Goal: Task Accomplishment & Management: Manage account settings

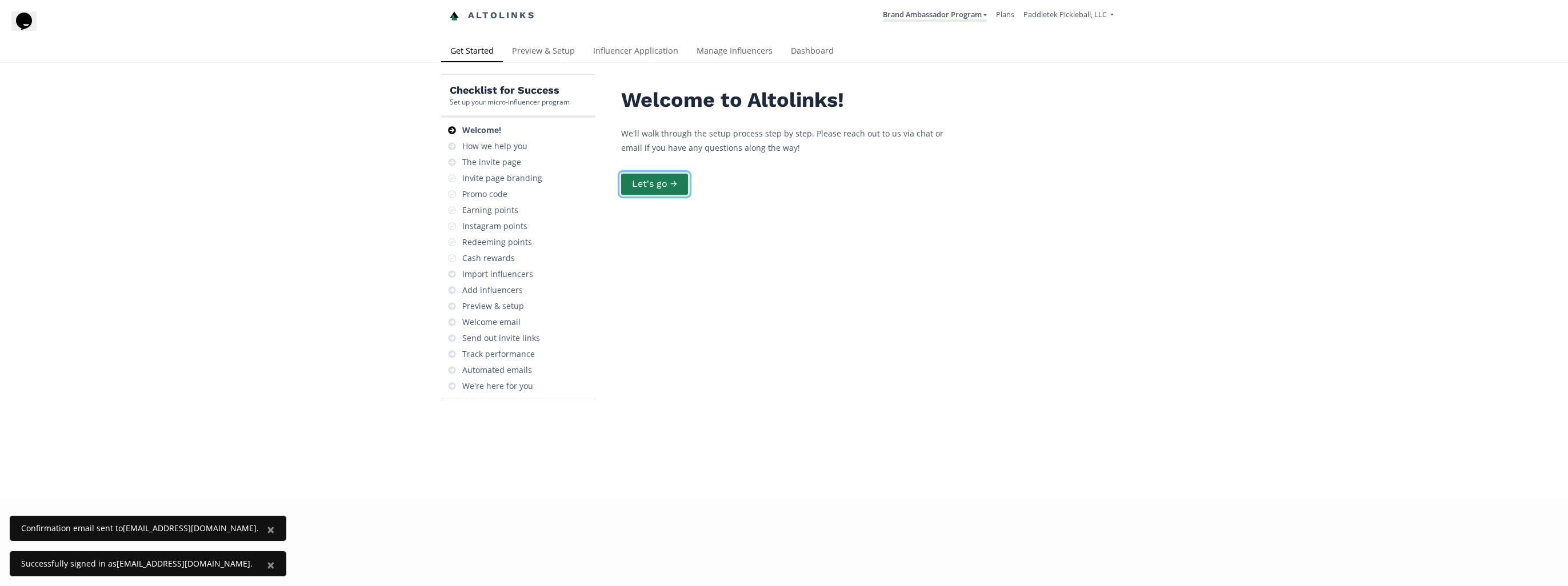
click at [647, 187] on button "Let's go →" at bounding box center [654, 184] width 70 height 25
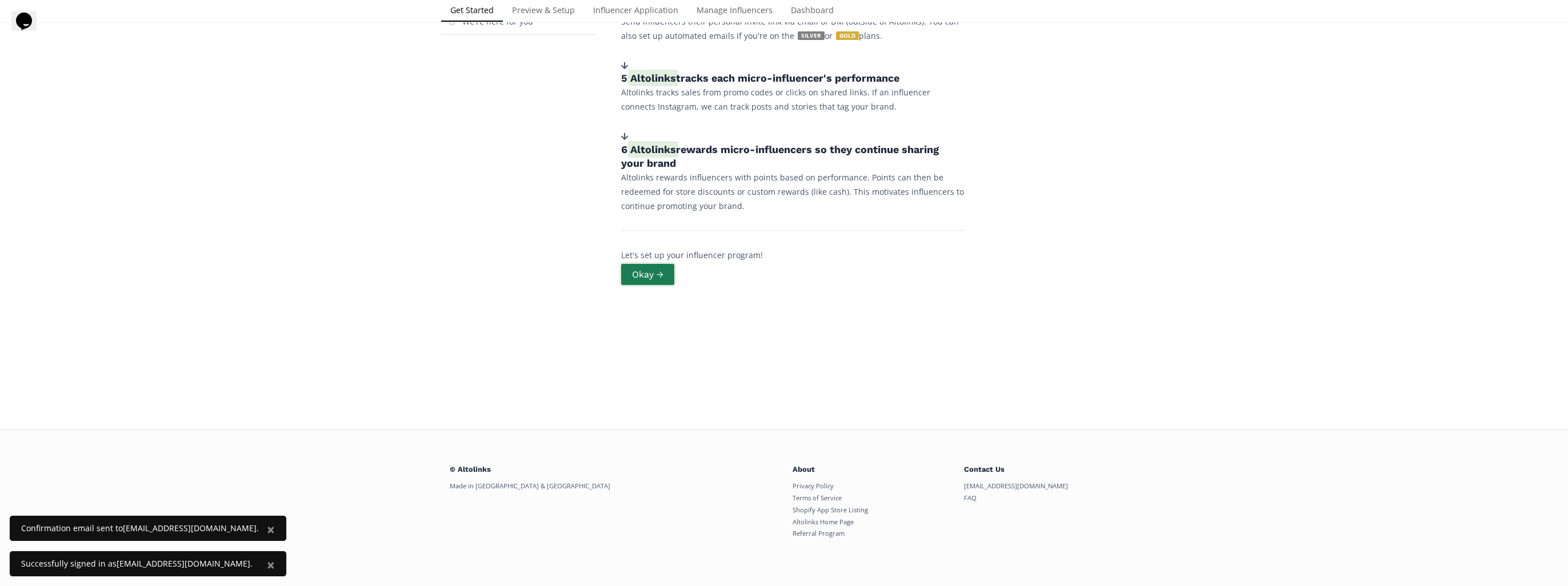
scroll to position [363, 0]
click at [641, 273] on button "Okay →" at bounding box center [647, 276] width 57 height 25
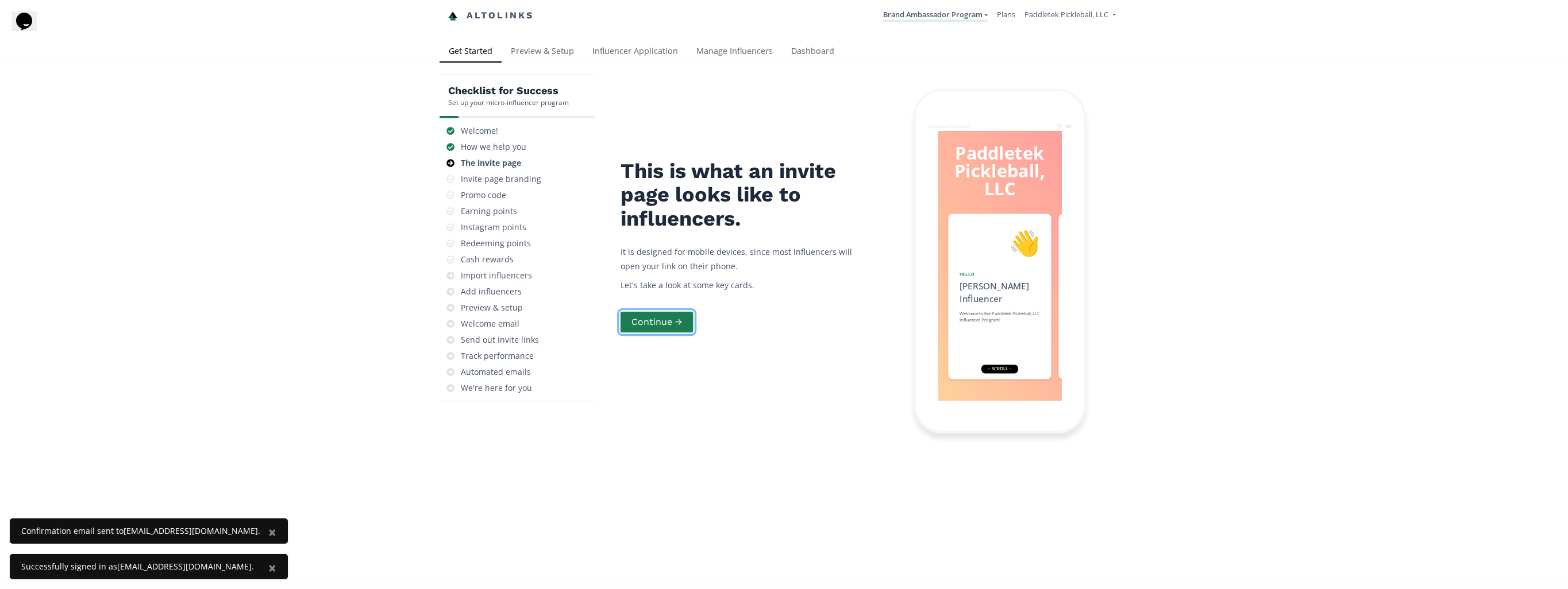
click at [667, 319] on button "Continue →" at bounding box center [657, 323] width 76 height 25
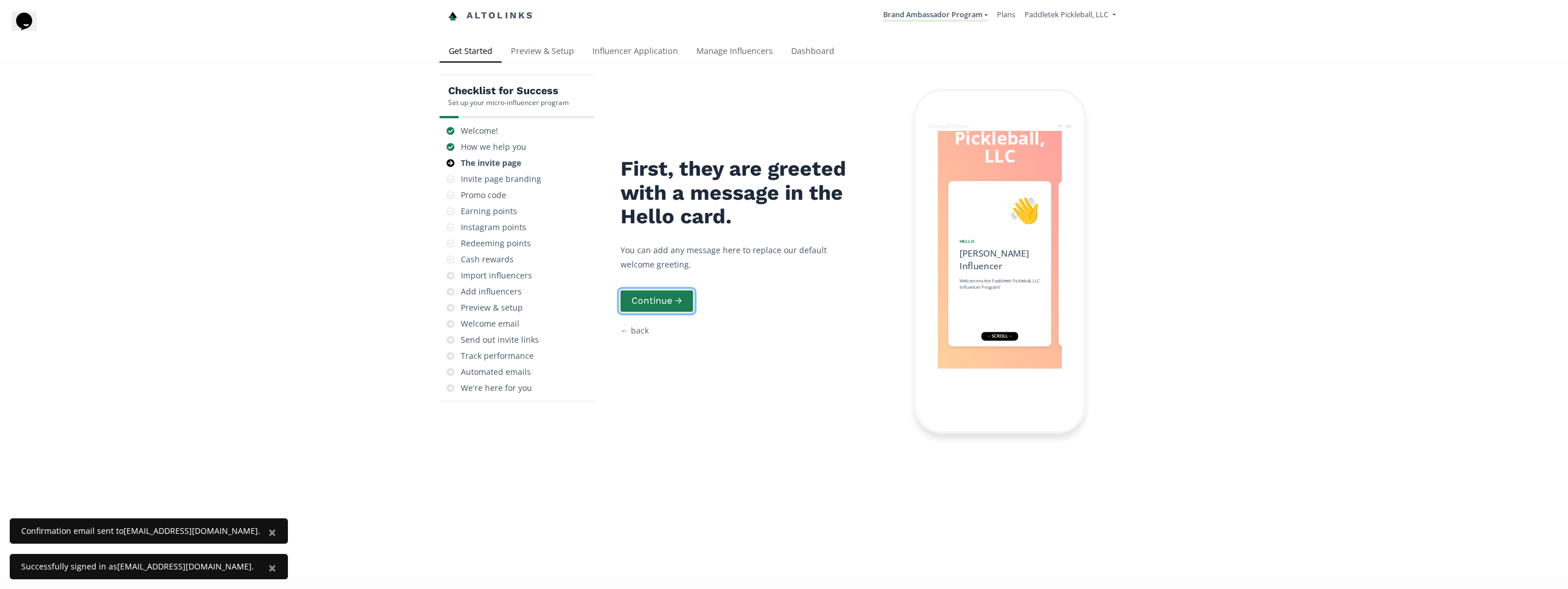
scroll to position [68, 0]
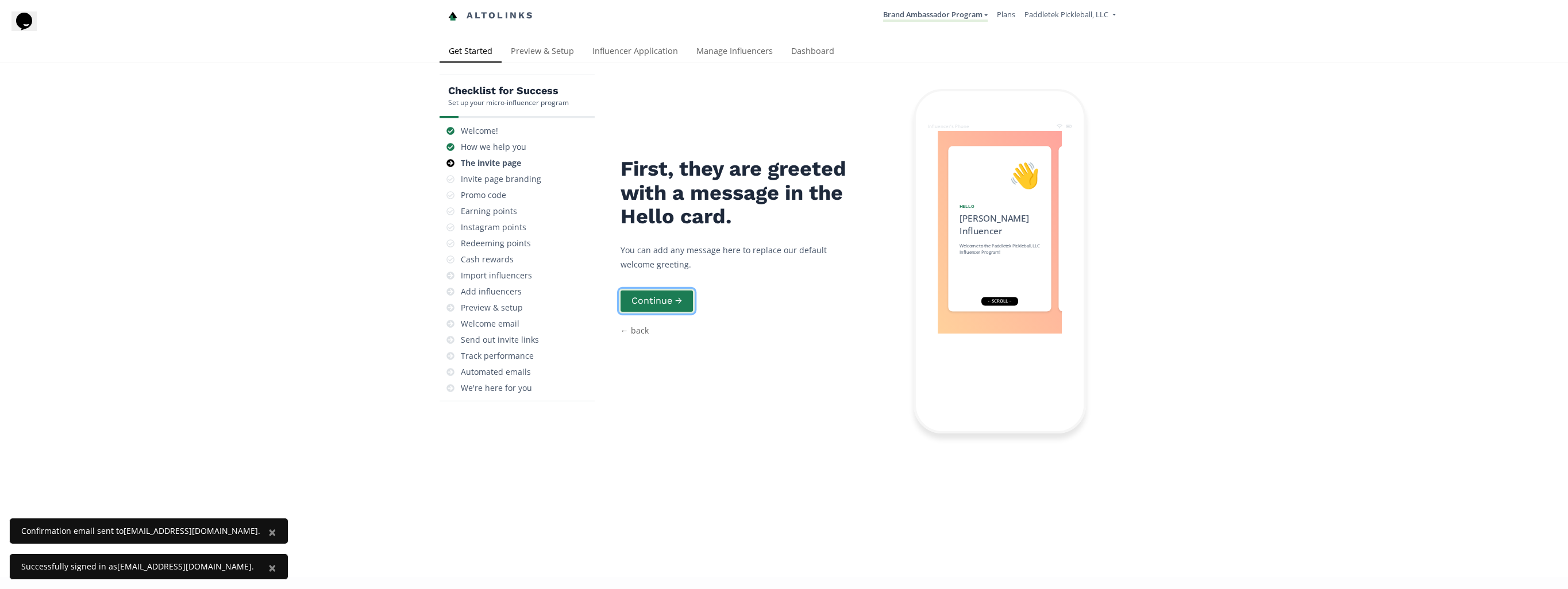
click at [663, 289] on button "Continue →" at bounding box center [657, 301] width 76 height 25
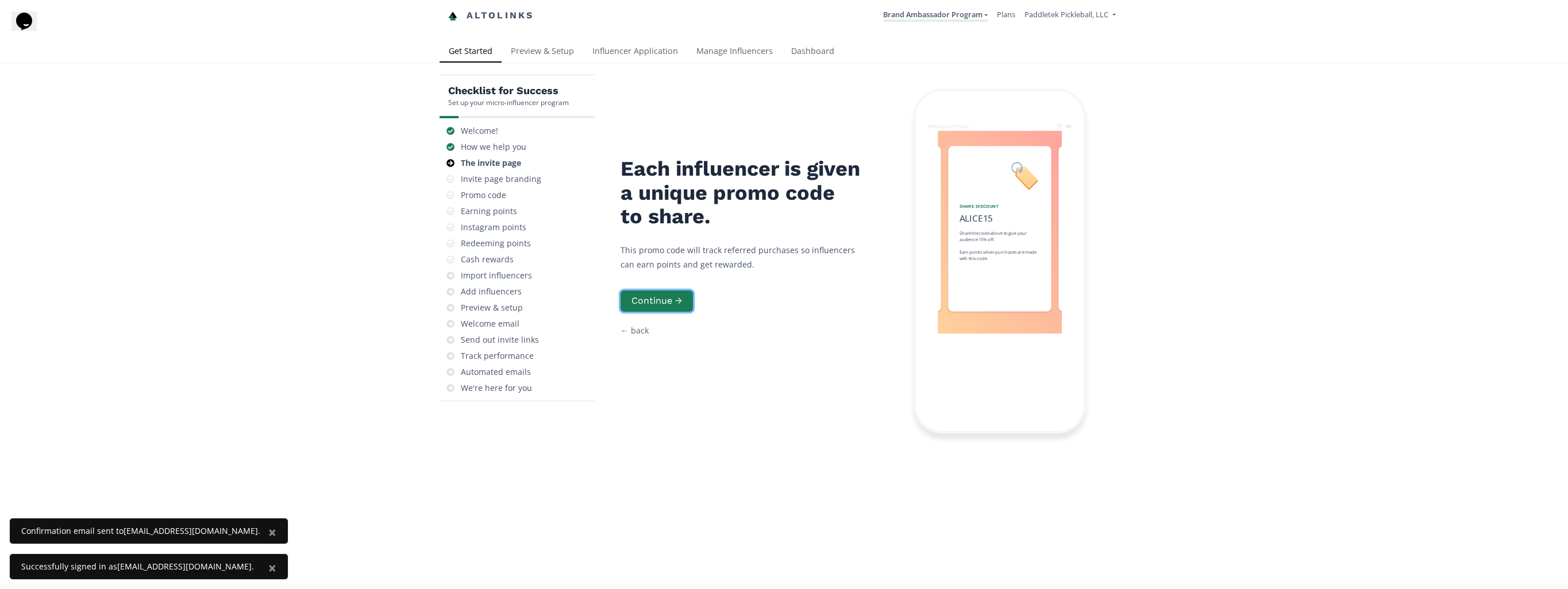
scroll to position [0, 0]
click at [1044, 10] on span "Paddletek Pickleball, LLC" at bounding box center [1065, 14] width 84 height 10
click at [1044, 44] on span "Paddletek Pickleball, LLC" at bounding box center [1063, 43] width 84 height 10
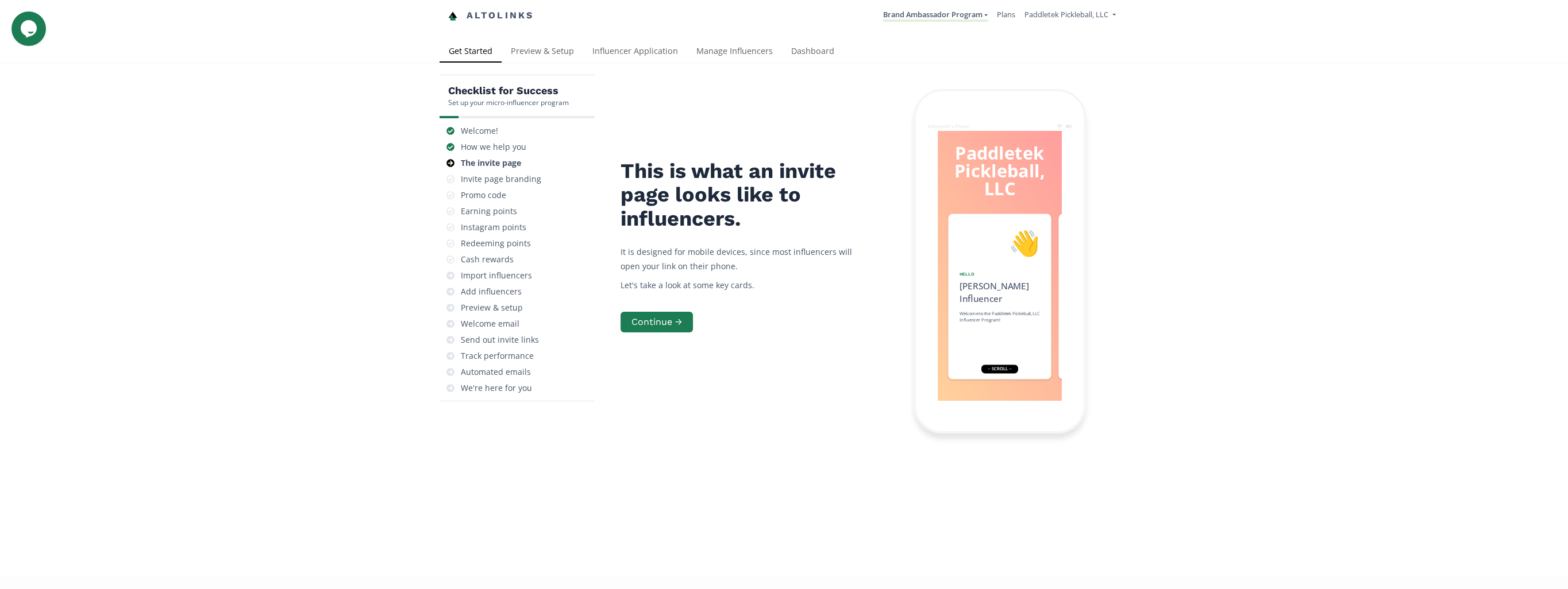
click at [496, 12] on link "Altolinks" at bounding box center [491, 16] width 86 height 19
click at [758, 54] on link "Manage Influencers" at bounding box center [734, 52] width 94 height 23
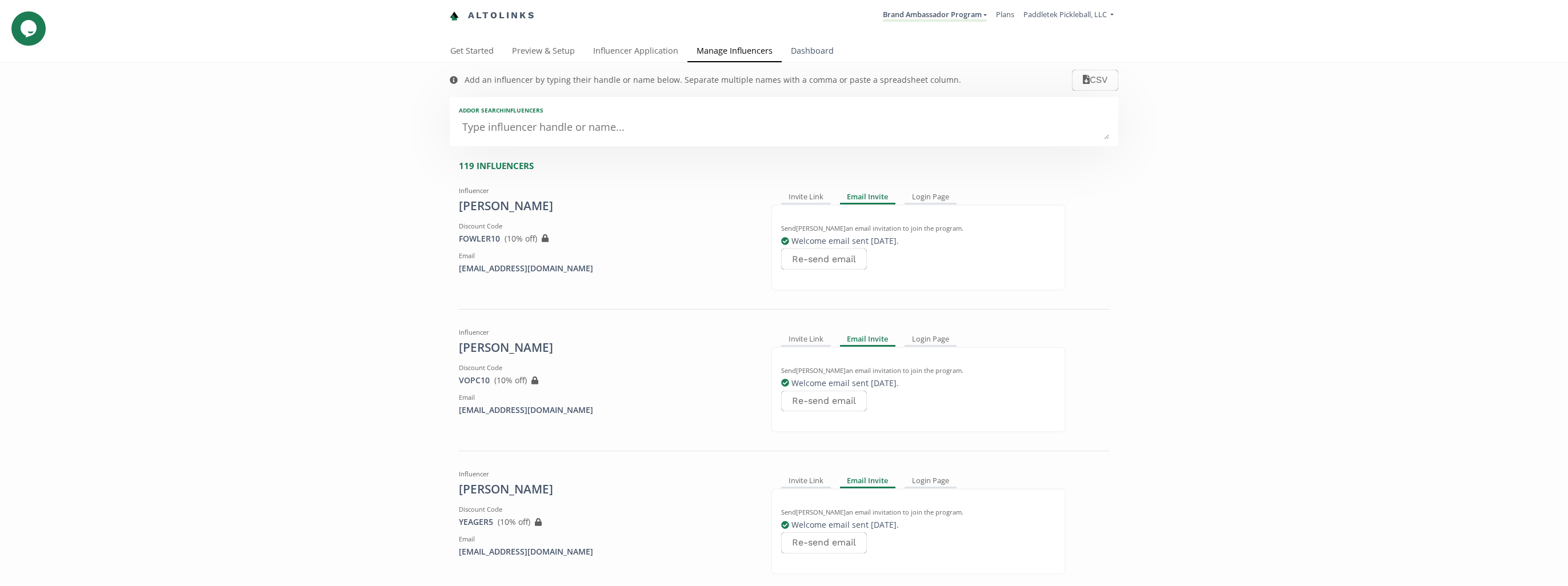
click at [810, 57] on link "Dashboard" at bounding box center [812, 52] width 61 height 23
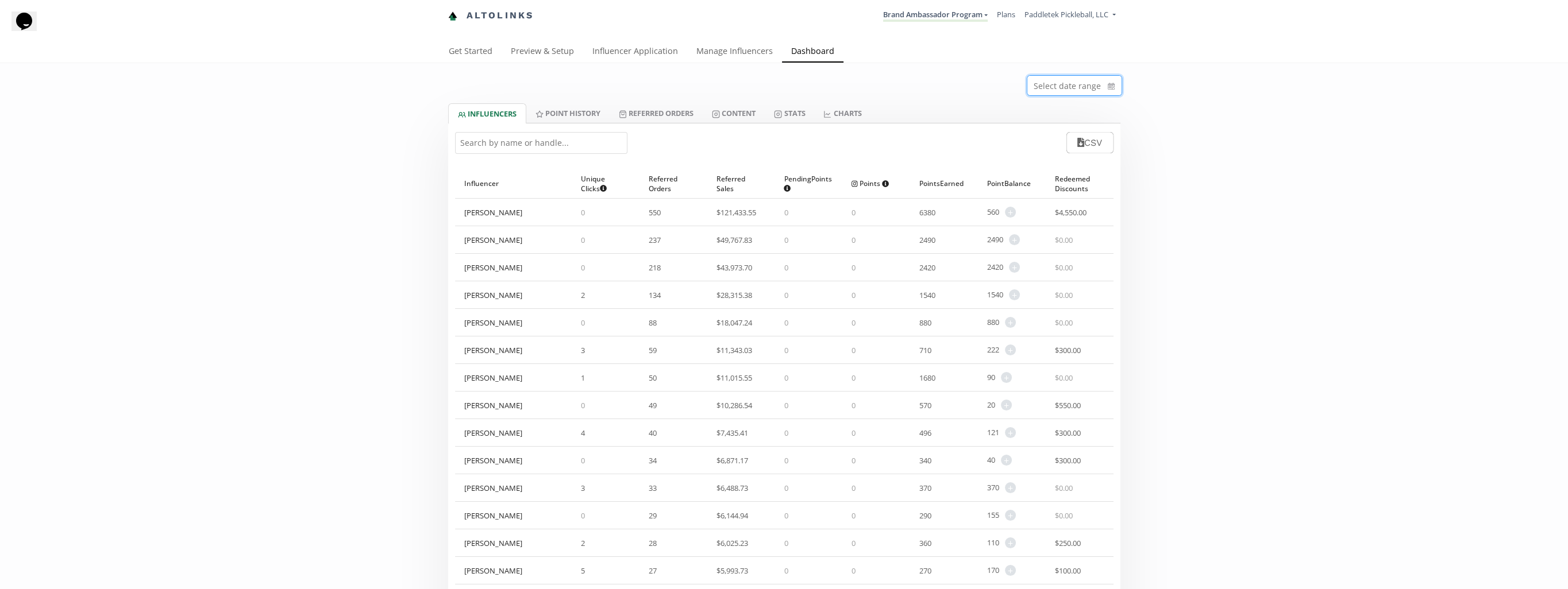
click at [1108, 87] on icon "calendar" at bounding box center [1111, 86] width 7 height 12
click at [986, 130] on icon "angle left" at bounding box center [985, 131] width 7 height 7
click at [988, 130] on button "Previous month" at bounding box center [985, 131] width 14 height 14
click at [988, 131] on button "Previous month" at bounding box center [985, 131] width 14 height 14
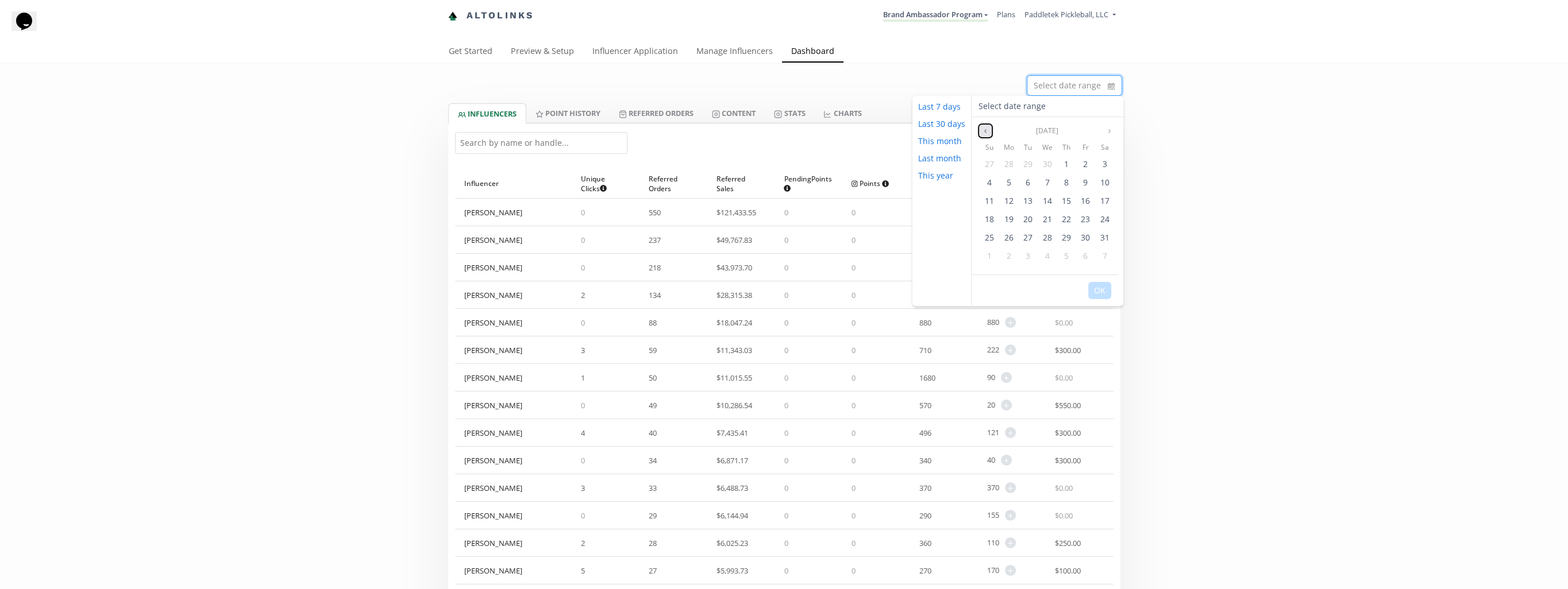
click at [988, 131] on button "Previous month" at bounding box center [985, 131] width 14 height 14
click at [988, 131] on button "Previous month" at bounding box center [985, 131] width 14 height 14
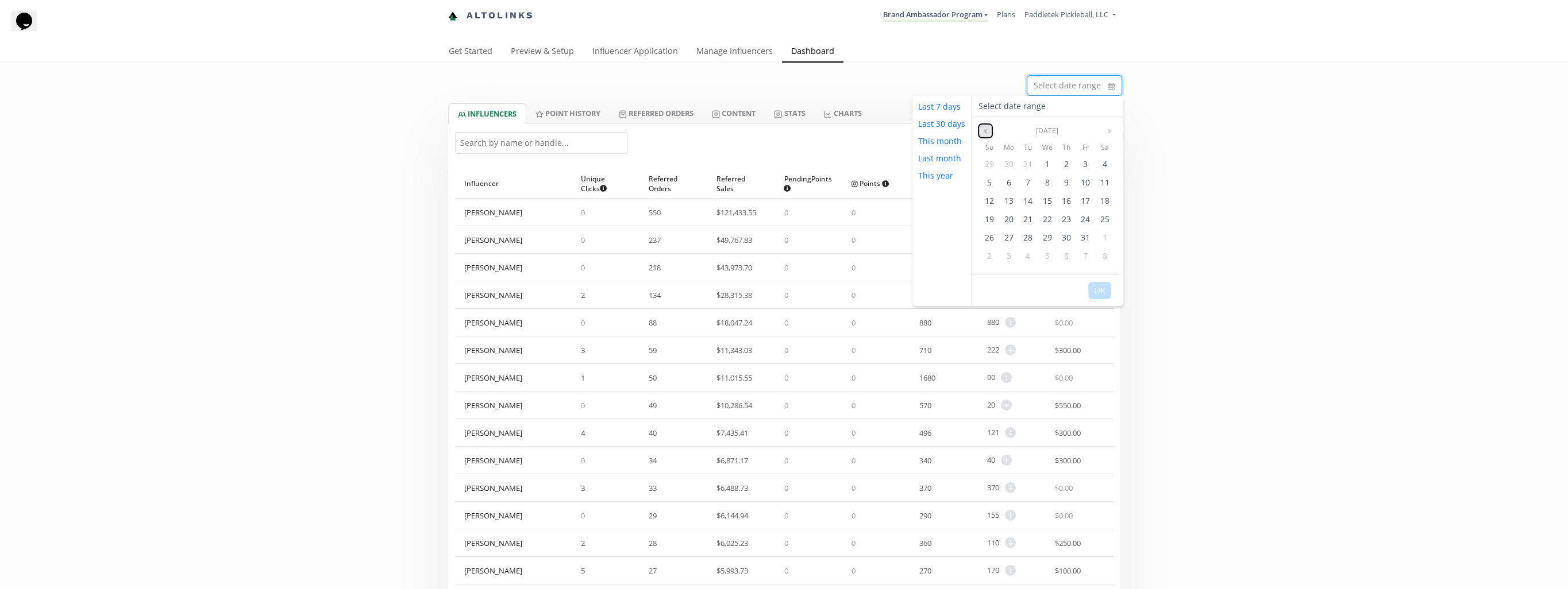
click at [990, 132] on button "Previous month" at bounding box center [985, 131] width 14 height 14
click at [984, 165] on div "1" at bounding box center [988, 164] width 17 height 17
click at [1108, 131] on icon "angle right" at bounding box center [1109, 131] width 7 height 7
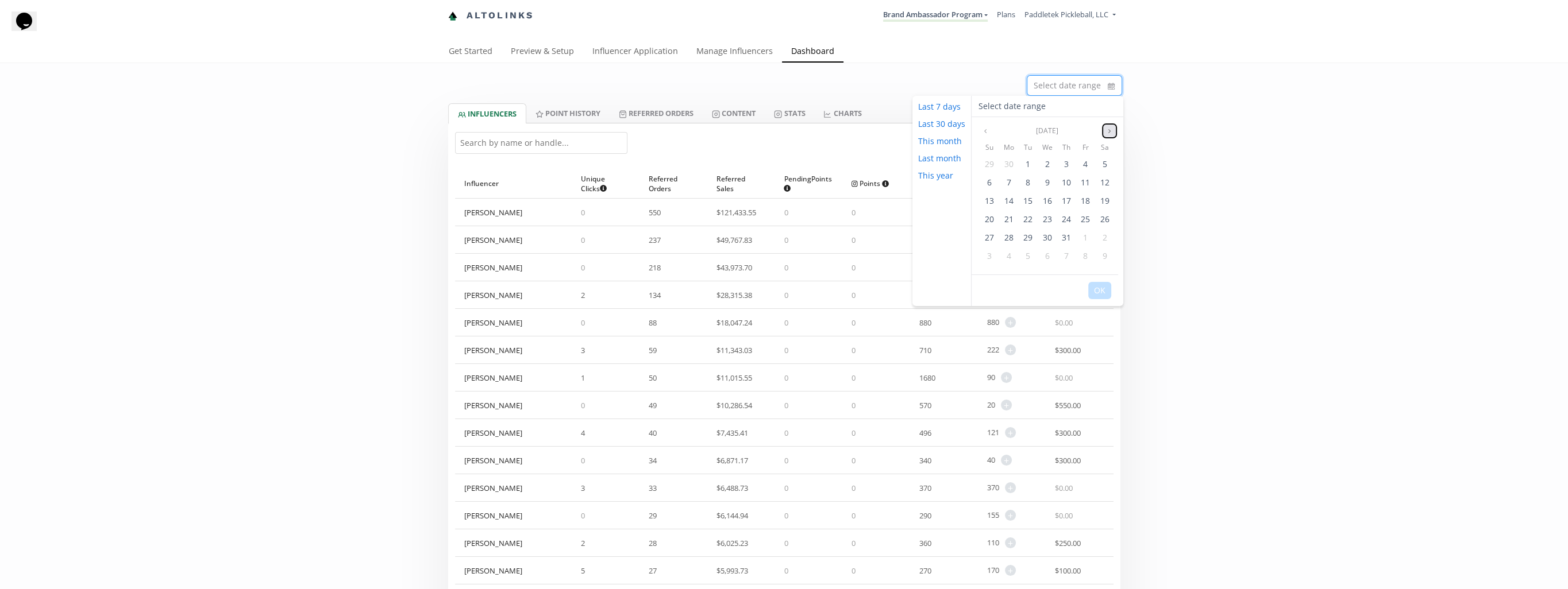
click at [1108, 131] on icon "angle right" at bounding box center [1109, 131] width 7 height 7
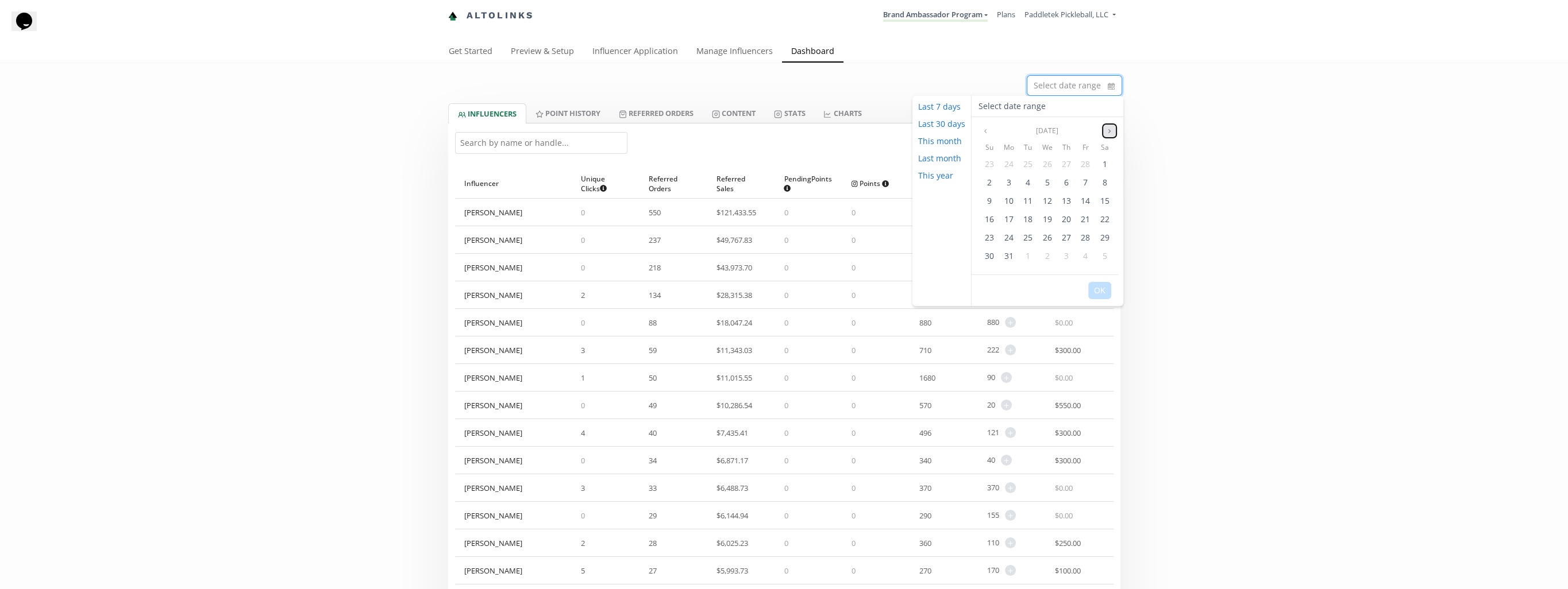
click at [1108, 131] on icon "angle right" at bounding box center [1109, 131] width 7 height 7
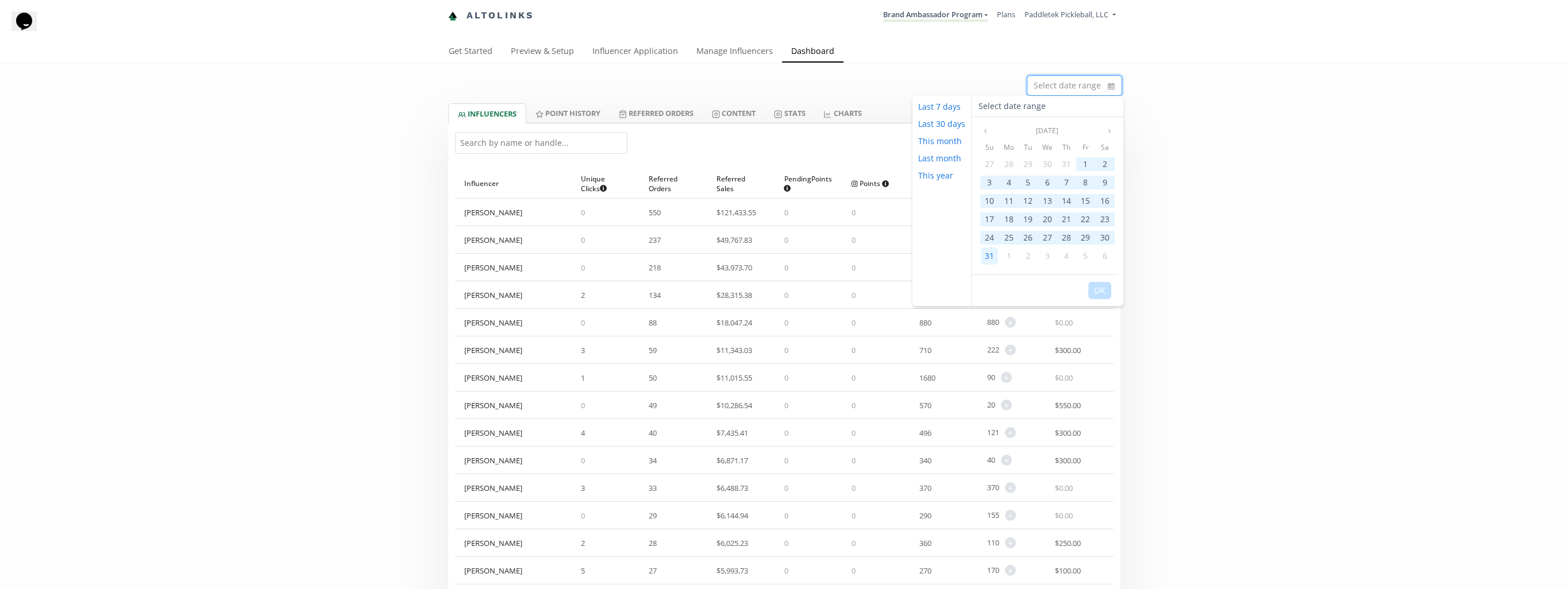
click at [988, 254] on span "31" at bounding box center [988, 256] width 9 height 11
click at [1094, 291] on button "OK" at bounding box center [1099, 290] width 23 height 17
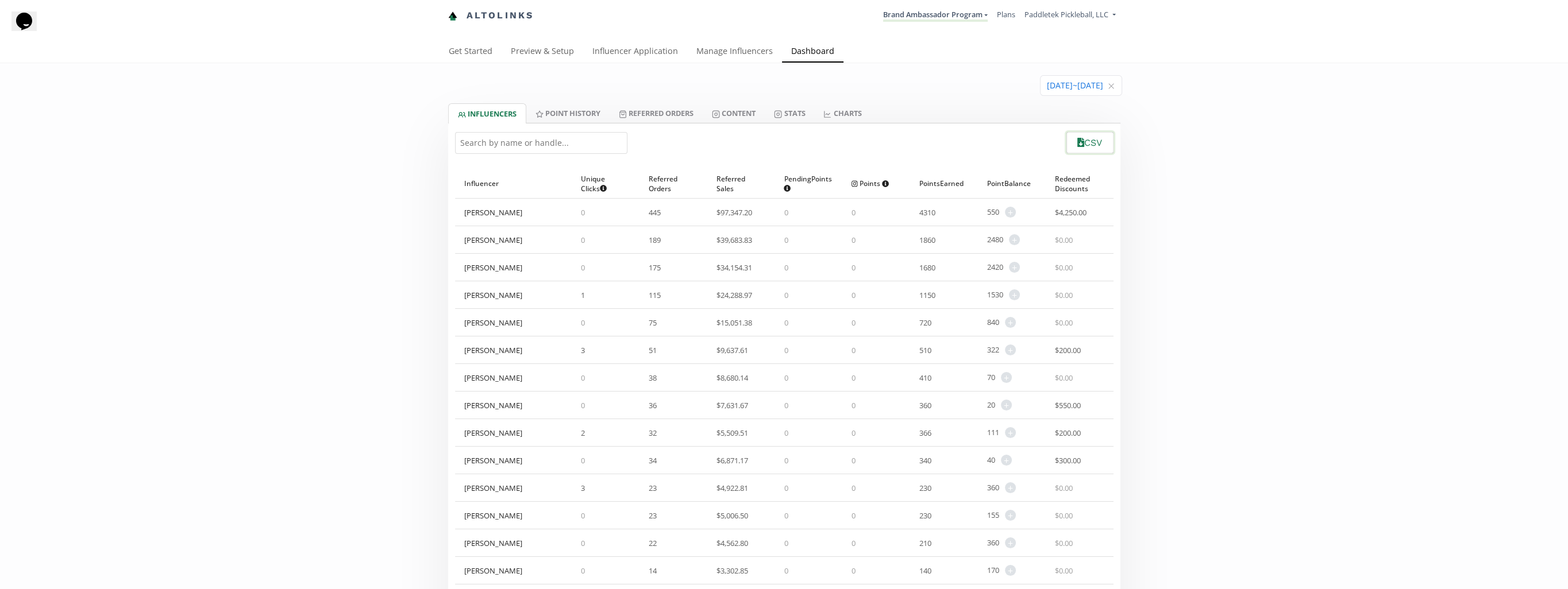
click at [1084, 140] on button "CSV" at bounding box center [1089, 143] width 50 height 25
click at [666, 112] on link "Referred Orders" at bounding box center [656, 113] width 93 height 20
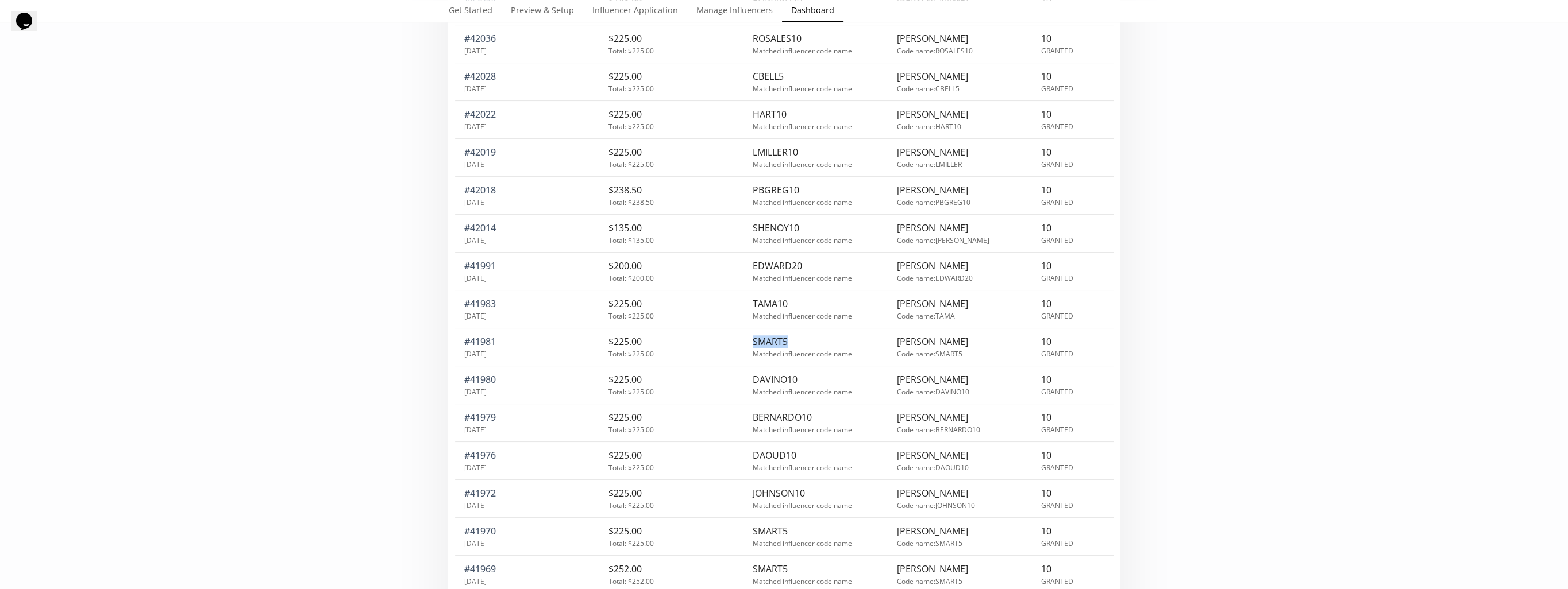
drag, startPoint x: 798, startPoint y: 284, endPoint x: 754, endPoint y: 291, distance: 44.6
click at [753, 328] on div "#41981 8/10/2025 $225.00 Total: $225.00 SMART5 Matched influencer code name Bru…" at bounding box center [784, 347] width 658 height 38
copy div "SMART5"
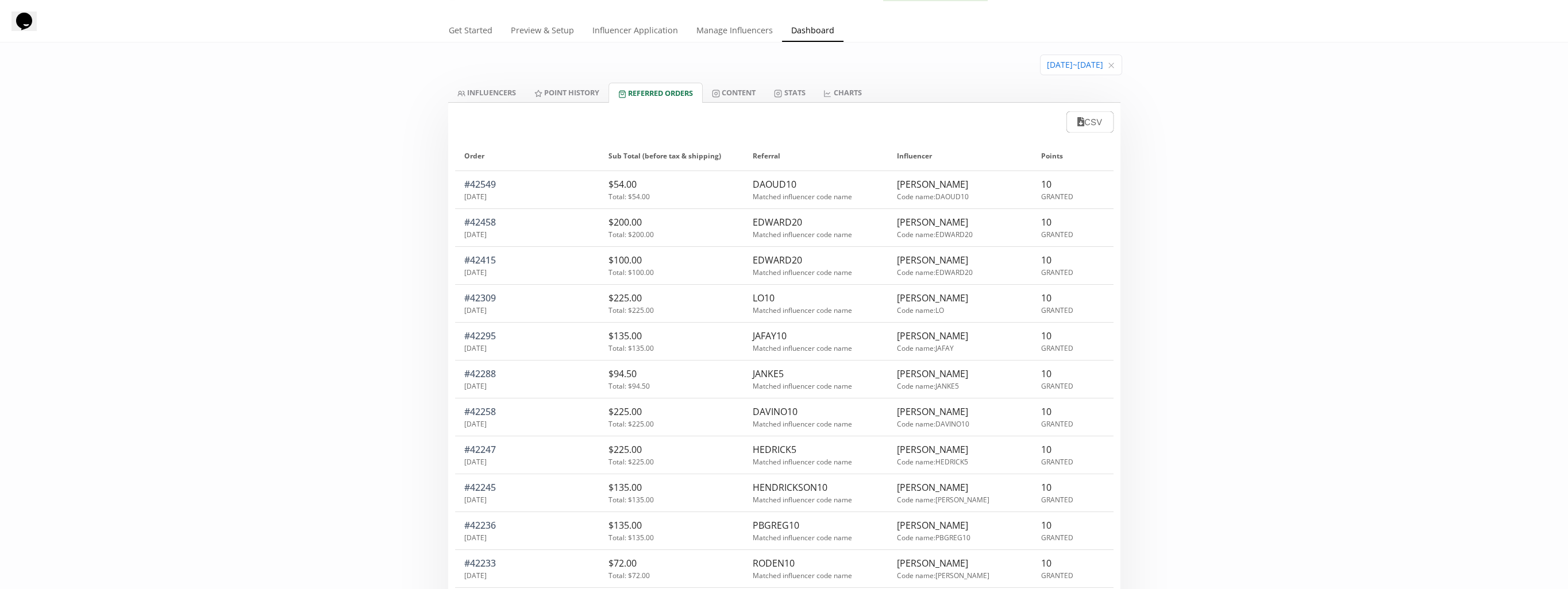
click at [762, 294] on div "LO10" at bounding box center [815, 297] width 126 height 12
copy div "LO10"
drag, startPoint x: 1412, startPoint y: 321, endPoint x: 1394, endPoint y: 328, distance: 19.3
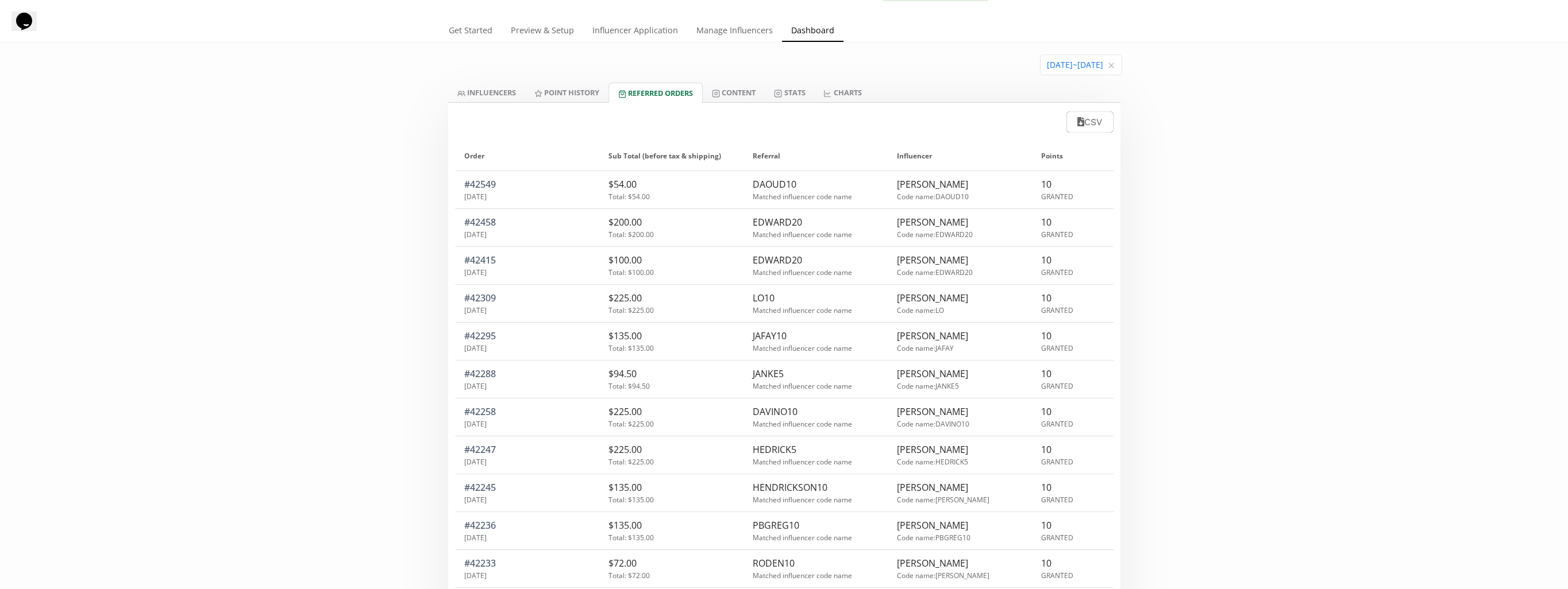
click at [782, 183] on div "DAOUD10" at bounding box center [815, 184] width 126 height 12
copy div "DAOUD10"
click at [776, 217] on div "EDWARD20" at bounding box center [815, 222] width 126 height 12
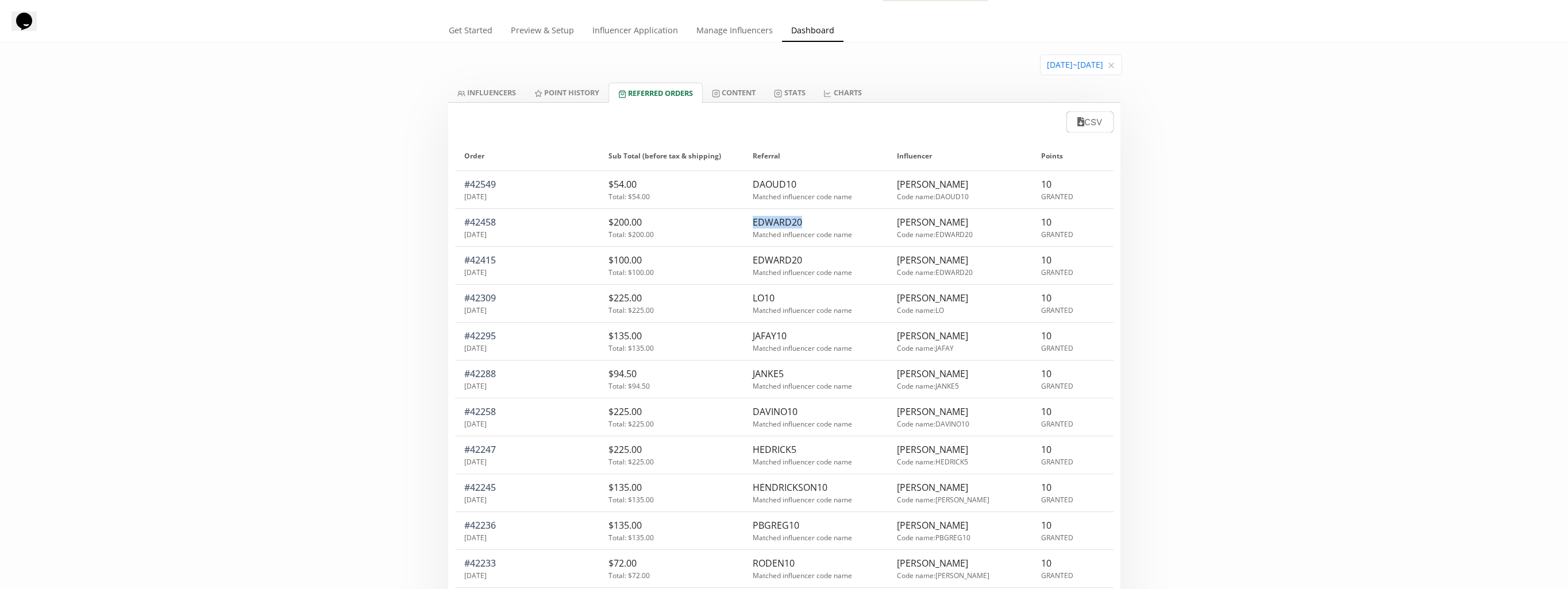
copy div "EDWARD20"
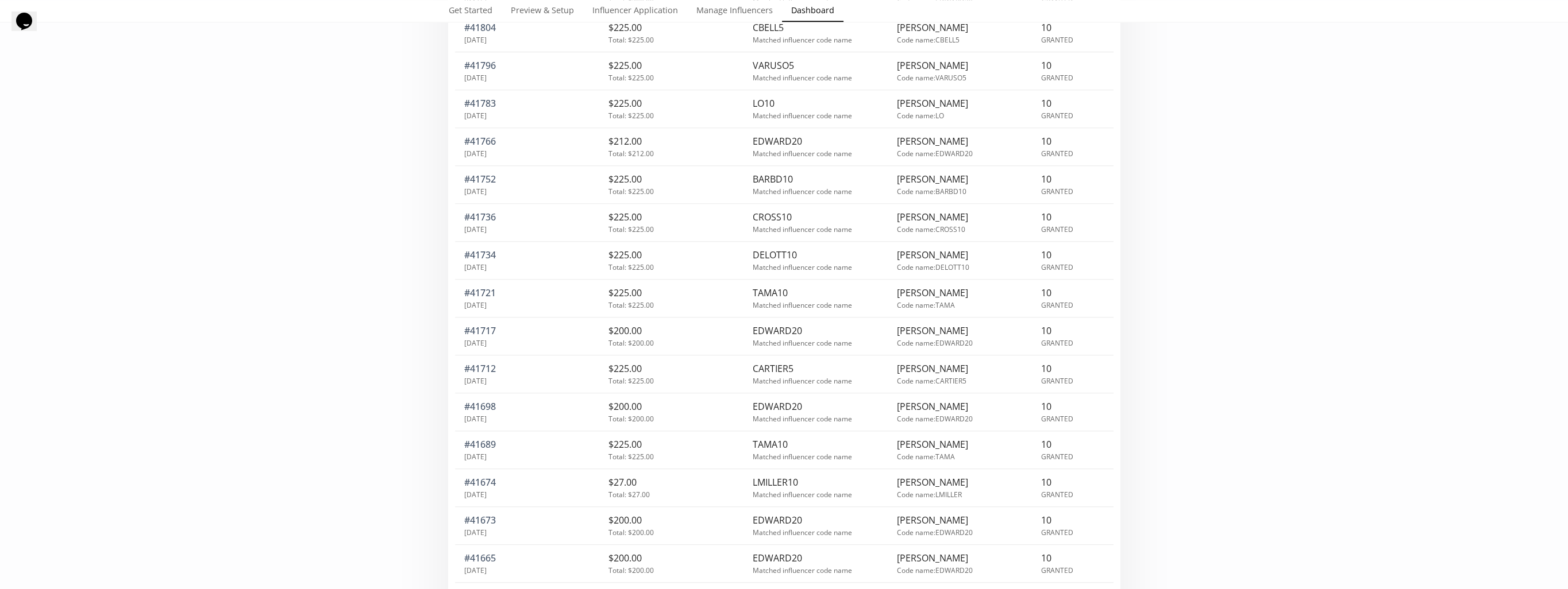
scroll to position [4346, 0]
click at [778, 399] on div "CARTIER5" at bounding box center [815, 405] width 126 height 12
copy div "CARTIER5"
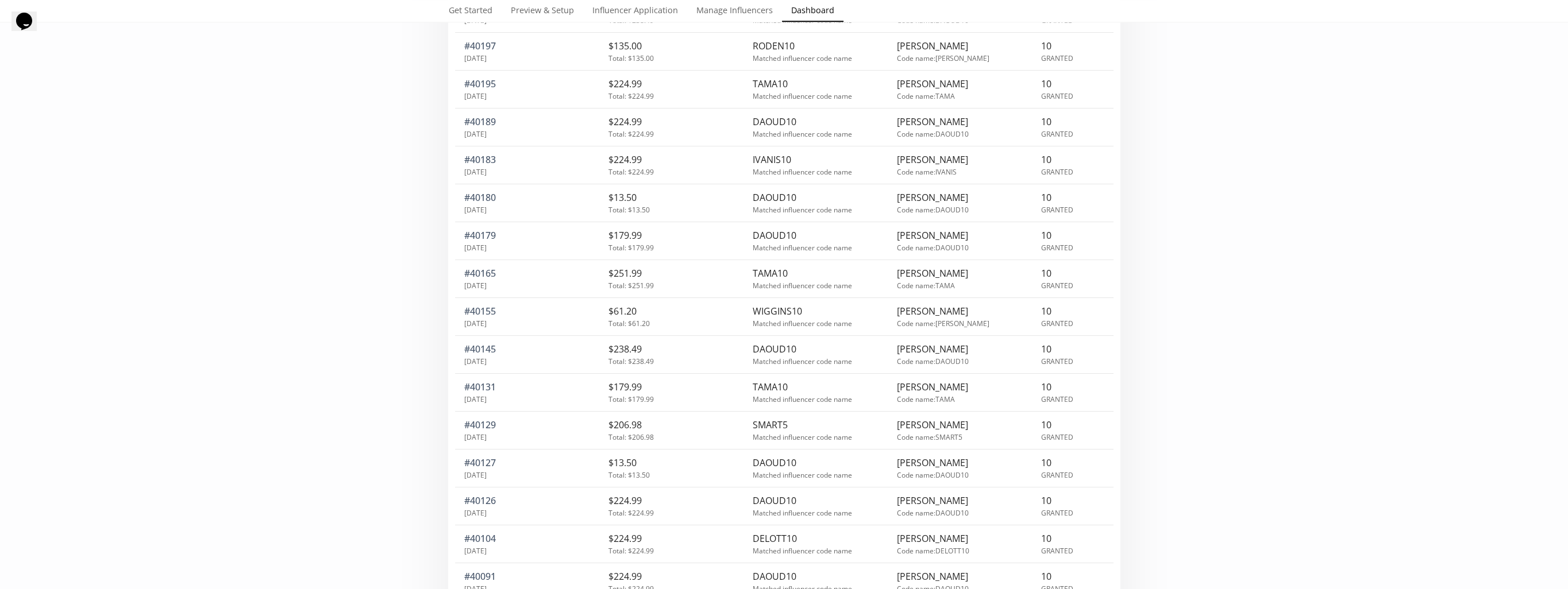
click at [774, 532] on div "DELOTT10" at bounding box center [815, 538] width 126 height 12
copy div "DELOTT10"
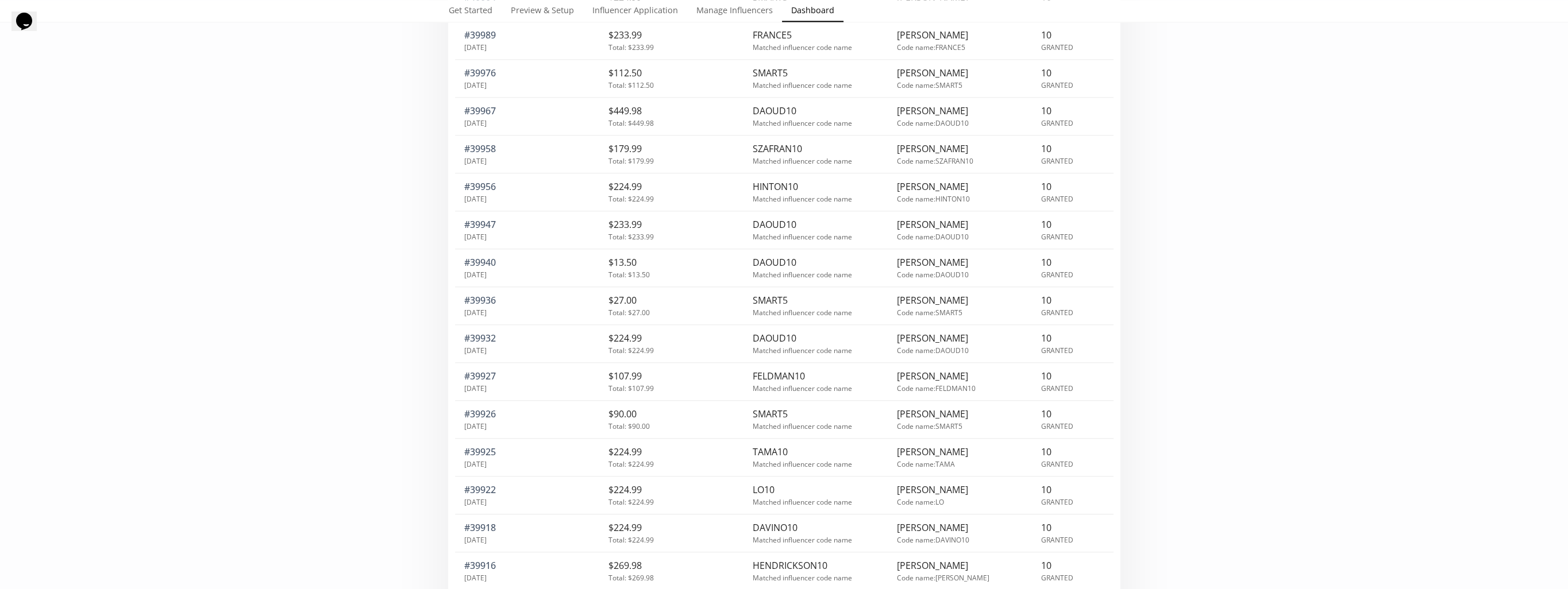
click at [820, 559] on div "HENDRICKSON10" at bounding box center [815, 565] width 126 height 12
copy div "HENDRICKSON10"
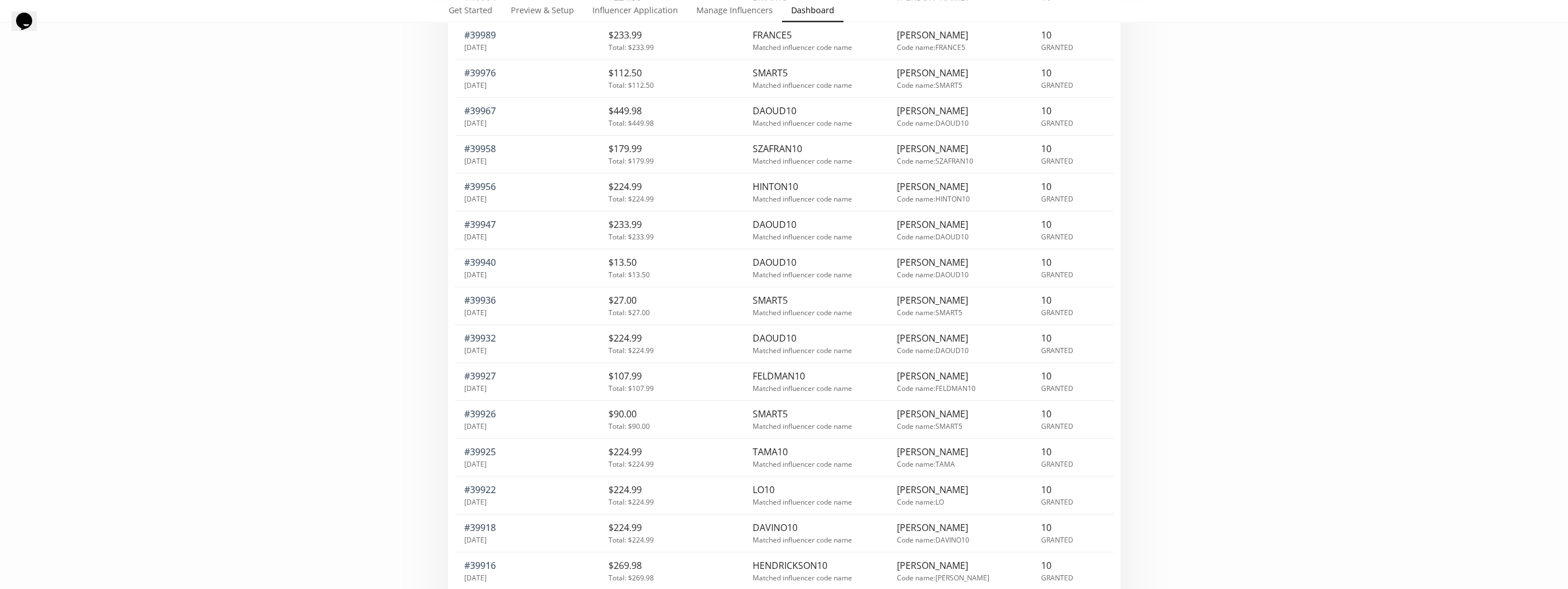
copy div "SHENOY10"
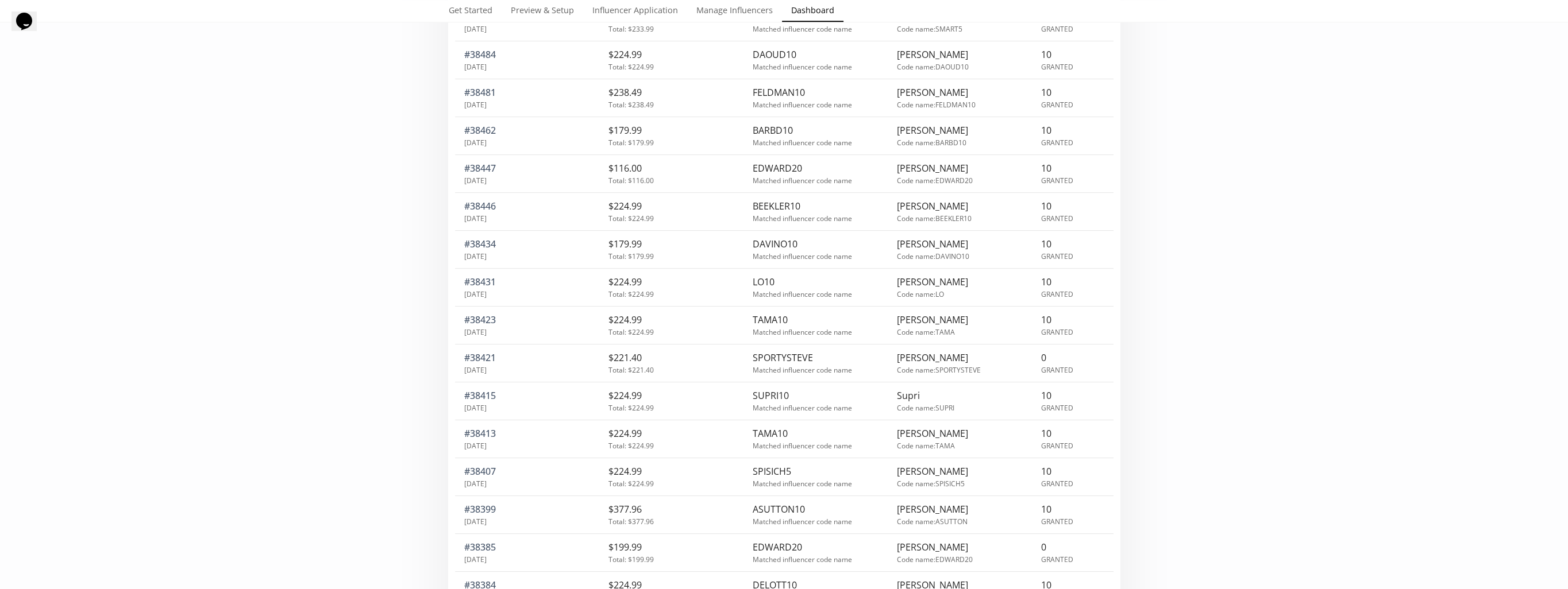
scroll to position [21683, 0]
copy div "ROBIN10"
drag, startPoint x: 301, startPoint y: 147, endPoint x: 313, endPoint y: 162, distance: 19.2
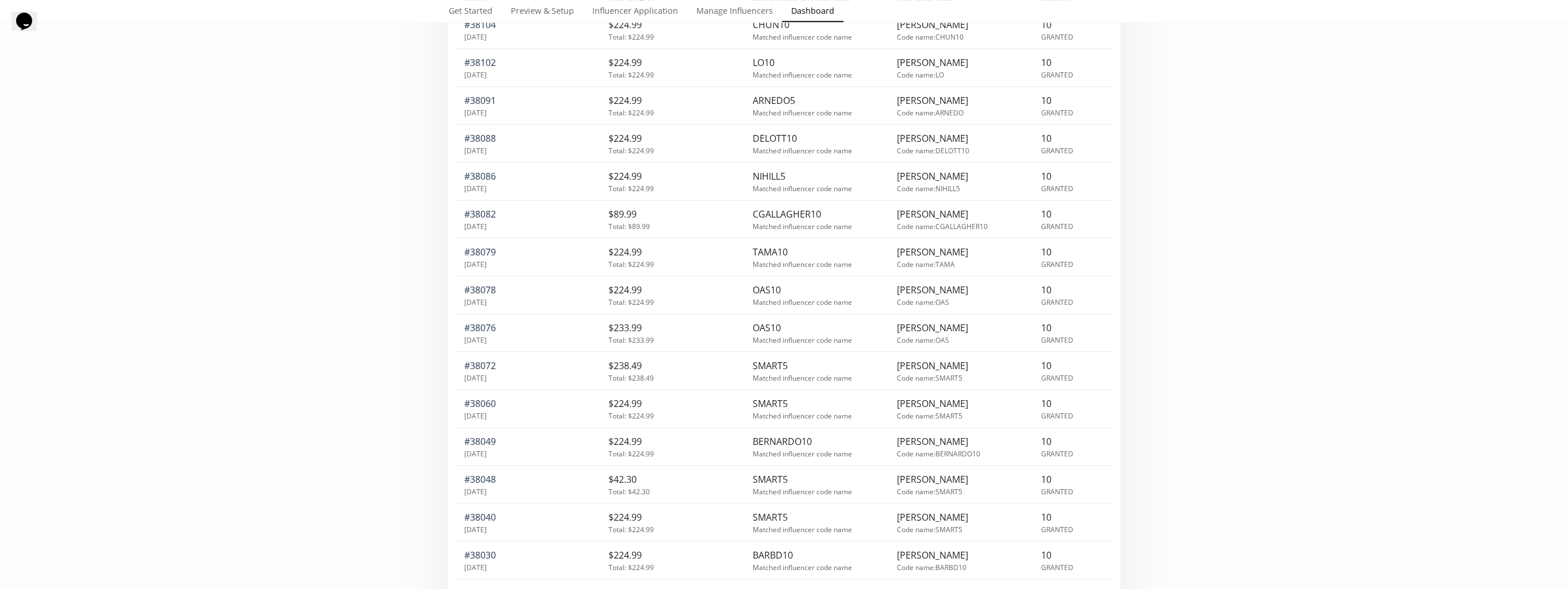
scroll to position [19865, 0]
